Goal: Find specific page/section: Find specific page/section

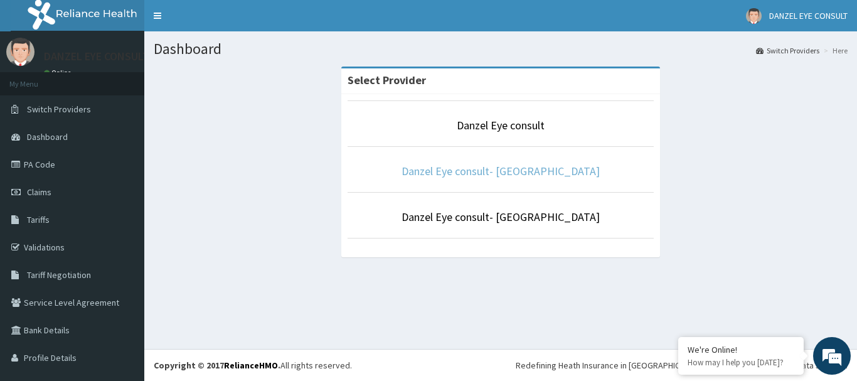
click at [512, 175] on link "Danzel Eye consult- [GEOGRAPHIC_DATA]" at bounding box center [501, 171] width 198 height 14
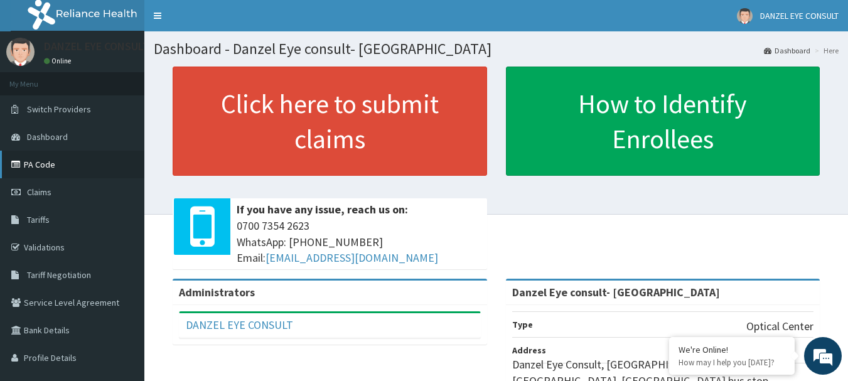
click at [43, 163] on link "PA Code" at bounding box center [72, 165] width 144 height 28
